Goal: Task Accomplishment & Management: Use online tool/utility

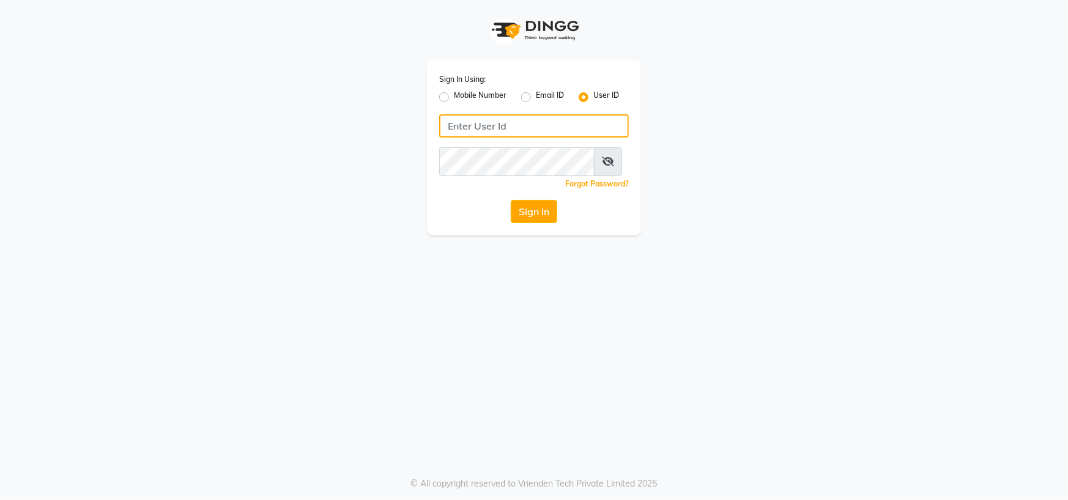
type input "[PERSON_NAME] @123"
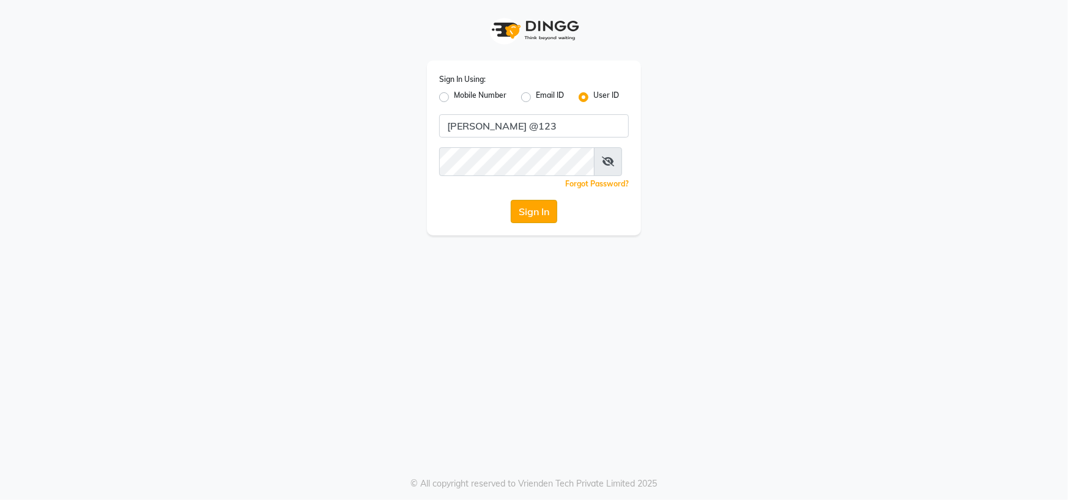
drag, startPoint x: 0, startPoint y: 0, endPoint x: 556, endPoint y: 235, distance: 603.6
click at [556, 223] on button "Sign In" at bounding box center [534, 211] width 46 height 23
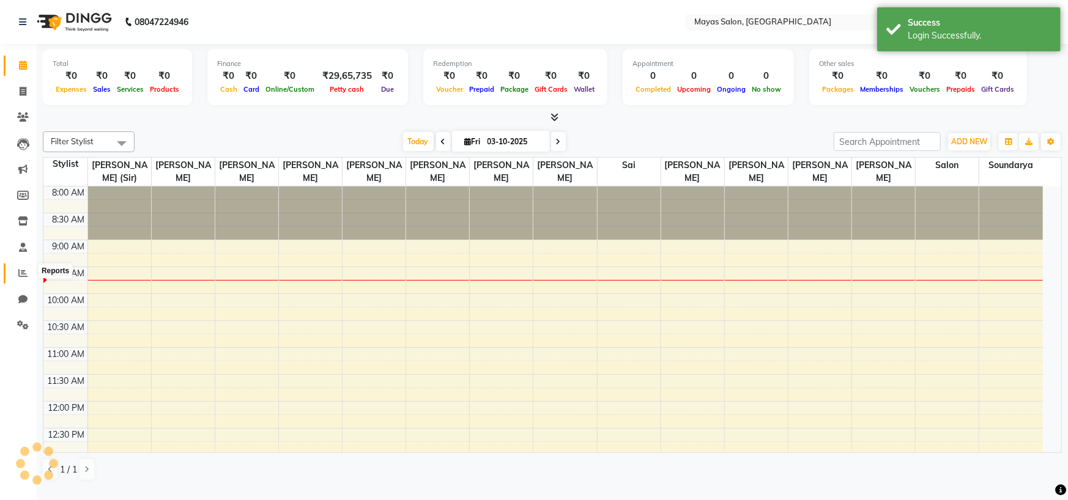
click at [20, 280] on span at bounding box center [22, 274] width 21 height 14
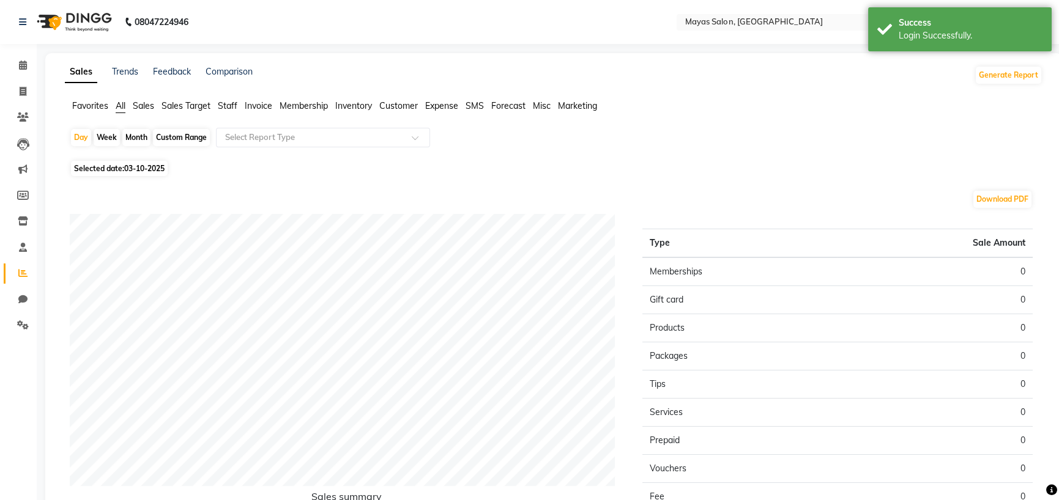
click at [147, 146] on div "Month" at bounding box center [136, 137] width 28 height 17
select select "10"
select select "2025"
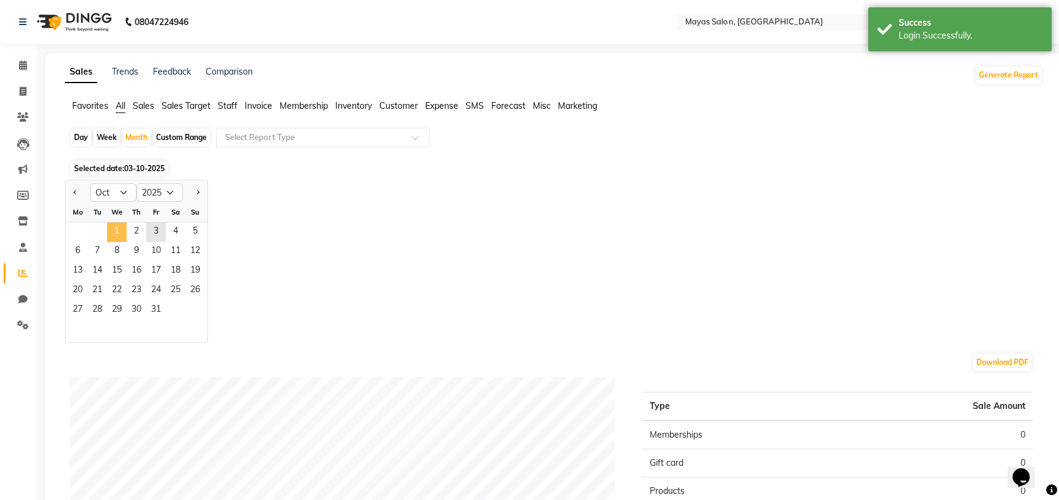
click at [127, 242] on span "1" at bounding box center [117, 233] width 20 height 20
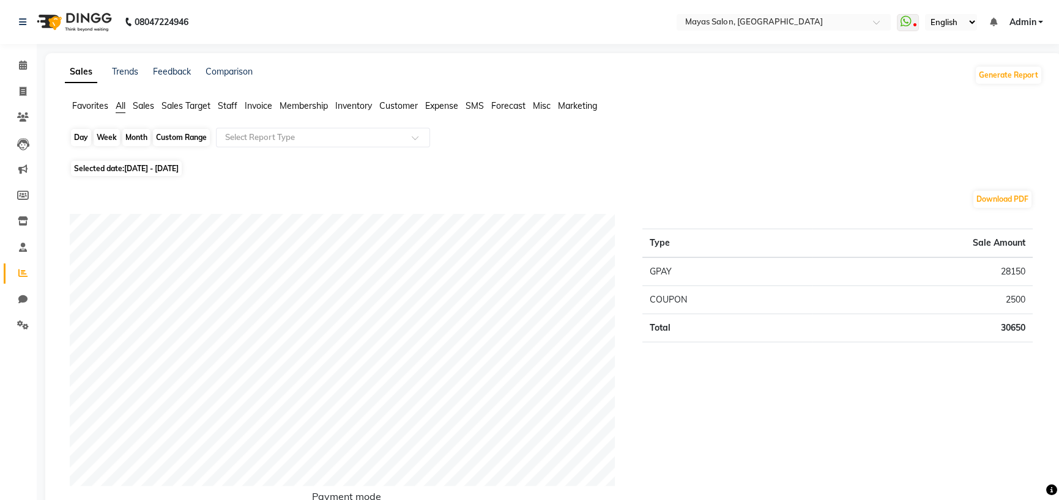
click at [136, 146] on div "Month" at bounding box center [136, 137] width 28 height 17
select select "10"
select select "2025"
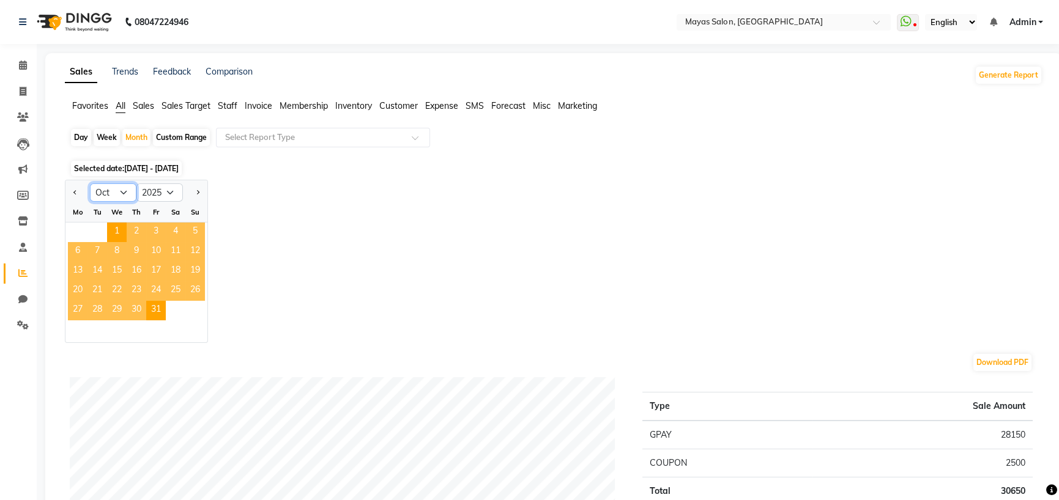
click at [132, 202] on select "Jan Feb Mar Apr May Jun [DATE] Aug Sep Oct Nov Dec" at bounding box center [113, 192] width 46 height 18
select select "9"
click at [101, 202] on select "Jan Feb Mar Apr May Jun [DATE] Aug Sep Oct Nov Dec" at bounding box center [113, 192] width 46 height 18
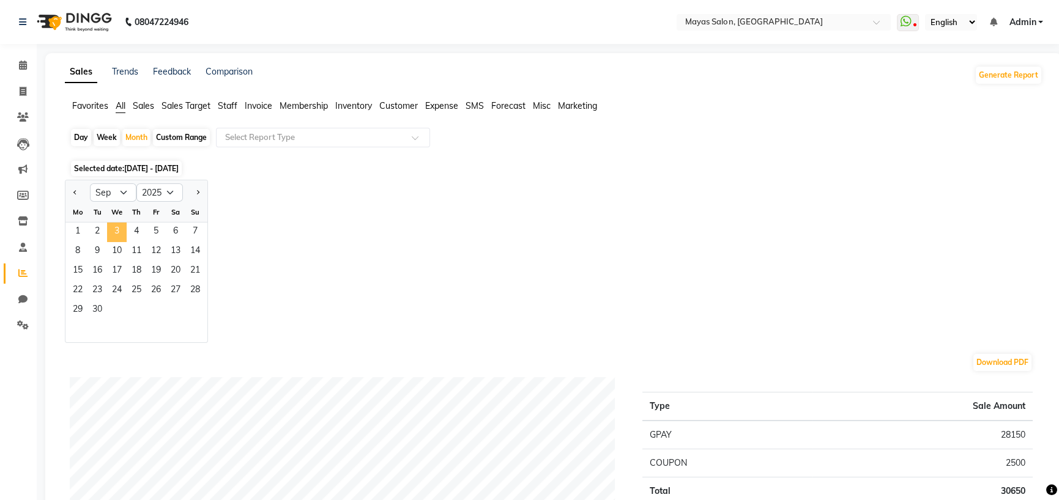
click at [127, 242] on span "3" at bounding box center [117, 233] width 20 height 20
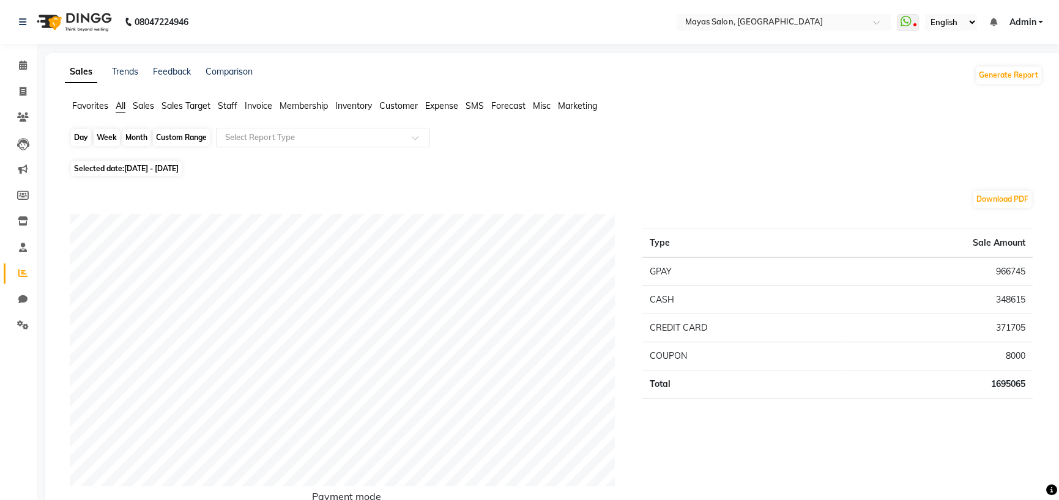
click at [145, 146] on div "Month" at bounding box center [136, 137] width 28 height 17
select select "9"
select select "2025"
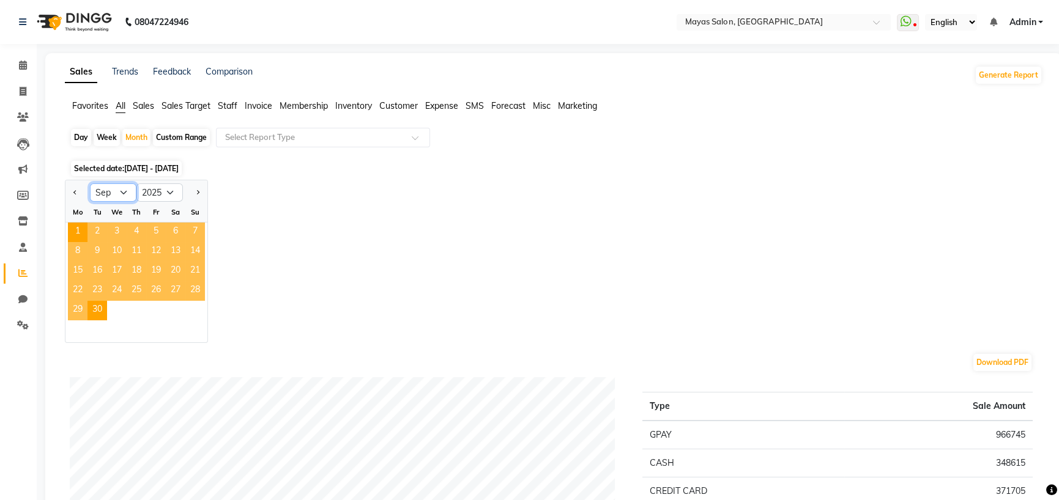
click at [128, 202] on select "Jan Feb Mar Apr May Jun [DATE] Aug Sep Oct Nov Dec" at bounding box center [113, 192] width 46 height 18
select select "8"
click at [101, 202] on select "Jan Feb Mar Apr May Jun [DATE] Aug Sep Oct Nov Dec" at bounding box center [113, 192] width 46 height 18
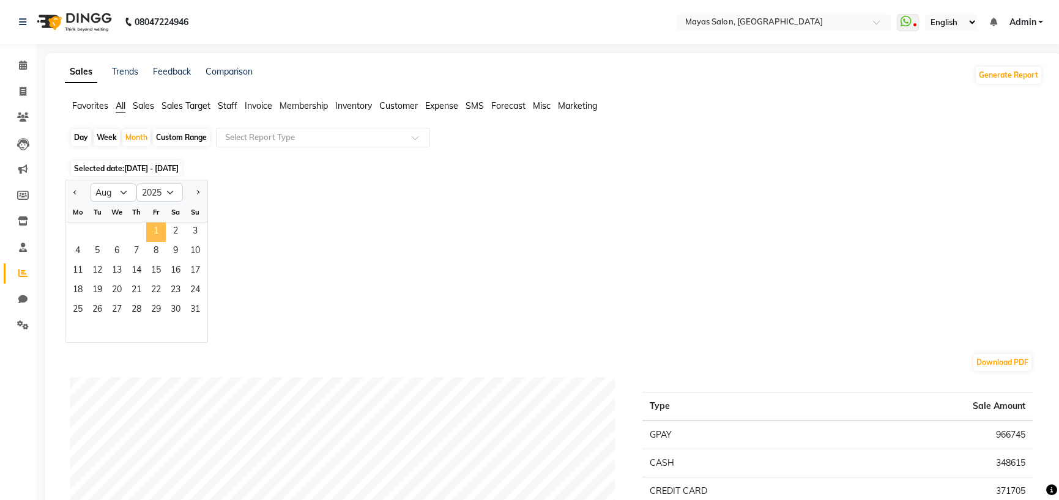
click at [166, 242] on span "1" at bounding box center [156, 233] width 20 height 20
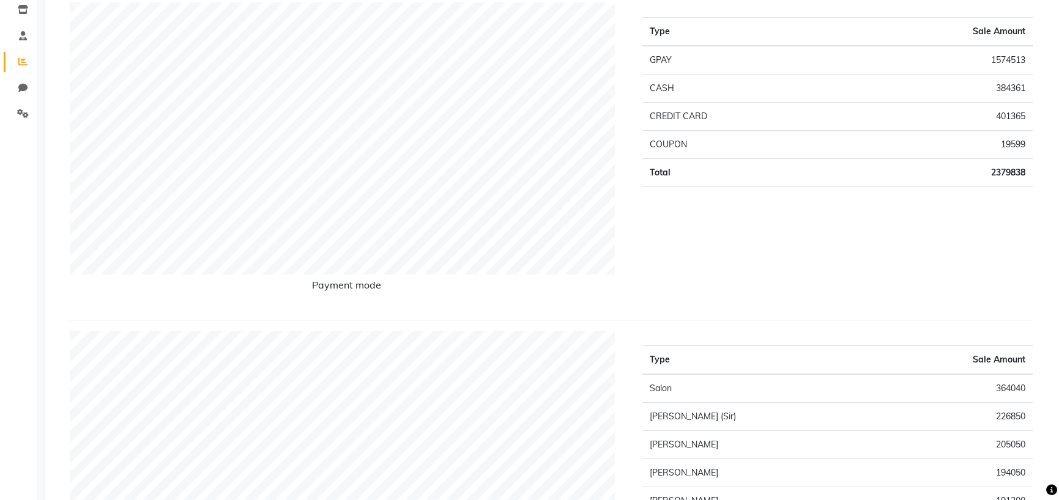
scroll to position [61, 0]
